Goal: Task Accomplishment & Management: Use online tool/utility

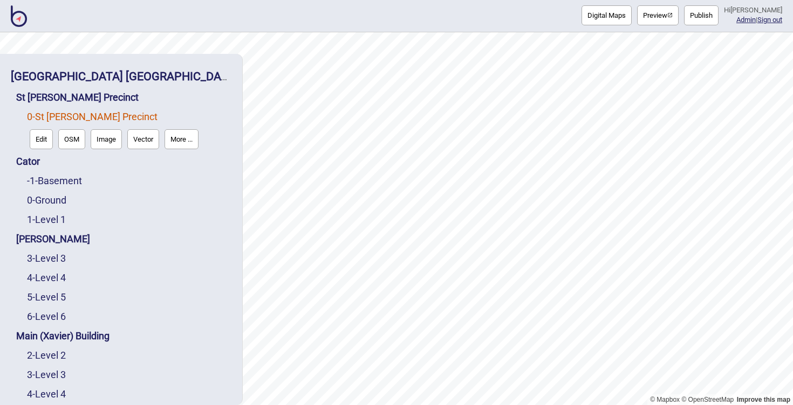
click at [37, 142] on button "Edit" at bounding box center [41, 139] width 23 height 20
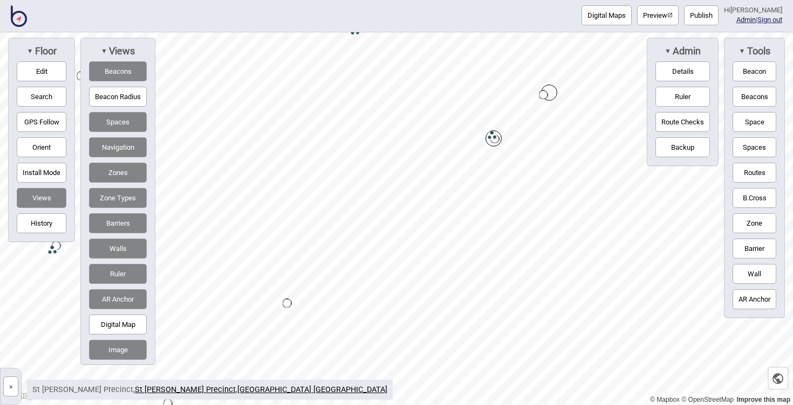
click at [150, 300] on div "© Mapbox © OpenStreetMap Improve this map » [GEOGRAPHIC_DATA] [GEOGRAPHIC_DATA]…" at bounding box center [396, 218] width 793 height 373
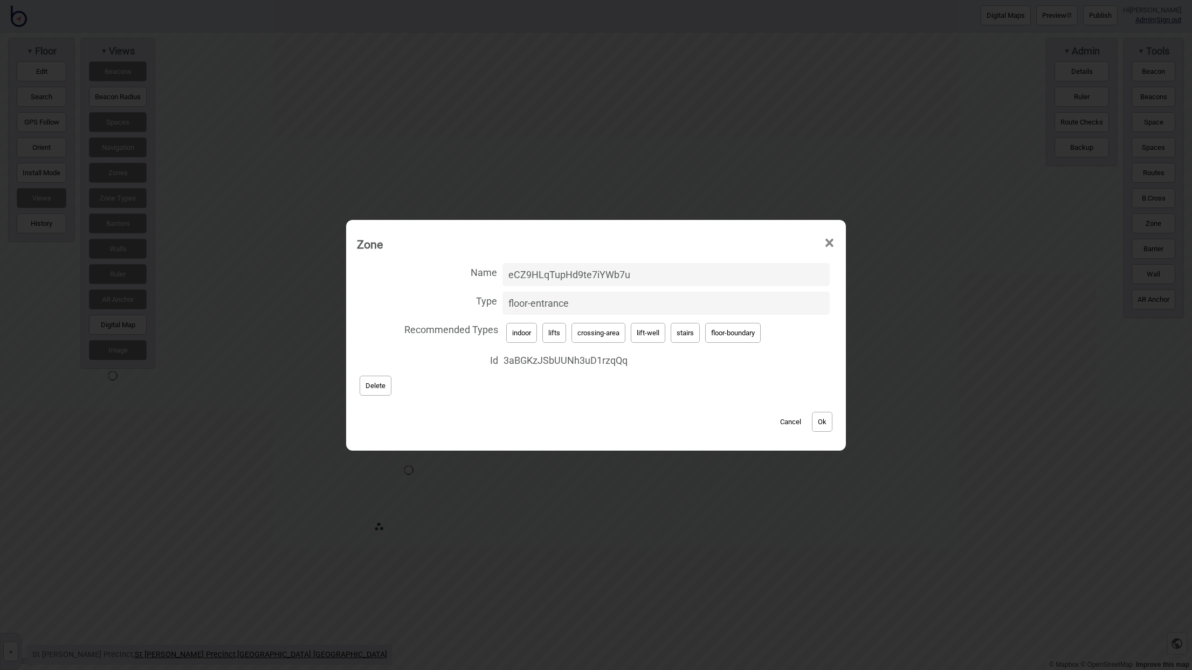
click at [581, 275] on input "eCZ9HLqTupHd9te7iYWb7u" at bounding box center [665, 274] width 327 height 23
click at [784, 405] on button "Cancel" at bounding box center [791, 422] width 32 height 20
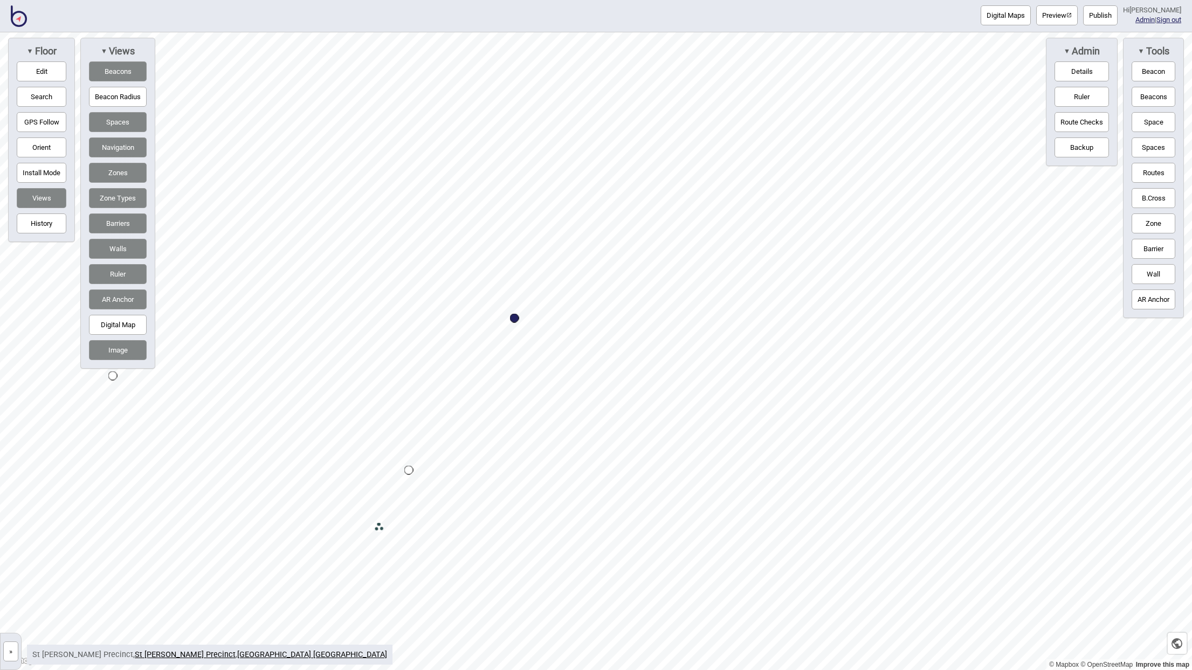
click at [13, 405] on button "»" at bounding box center [10, 652] width 15 height 20
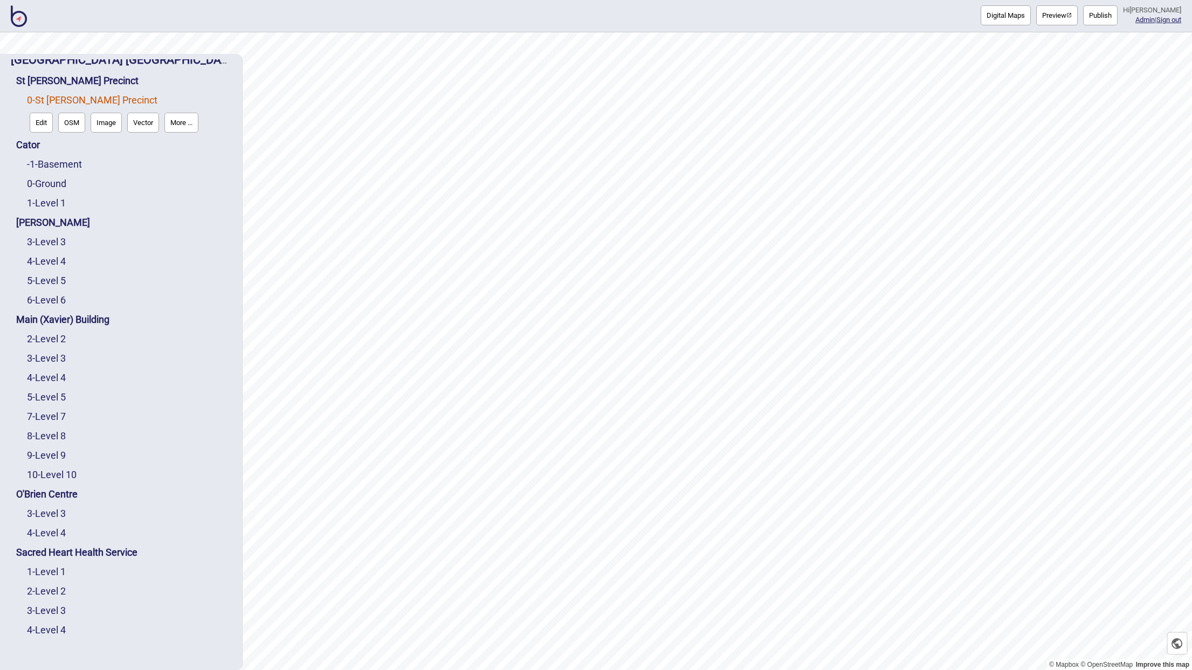
scroll to position [17, 0]
